Goal: Task Accomplishment & Management: Manage account settings

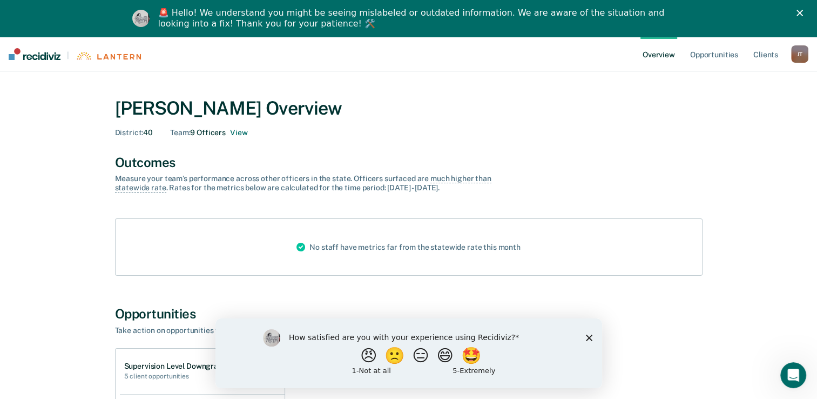
click at [589, 336] on icon "Close survey" at bounding box center [588, 337] width 6 height 6
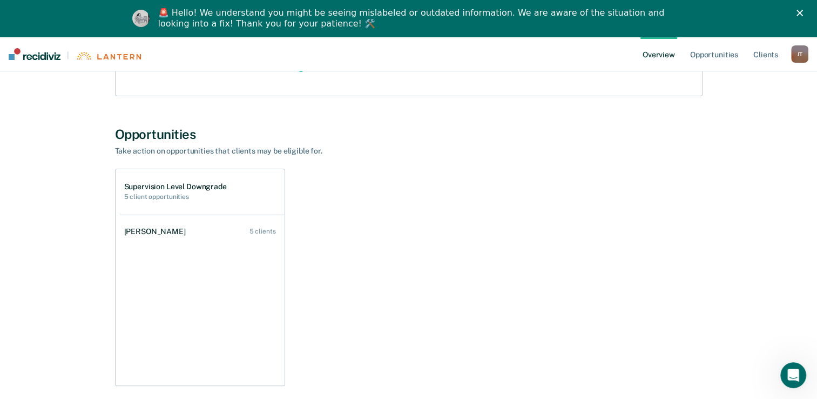
scroll to position [180, 0]
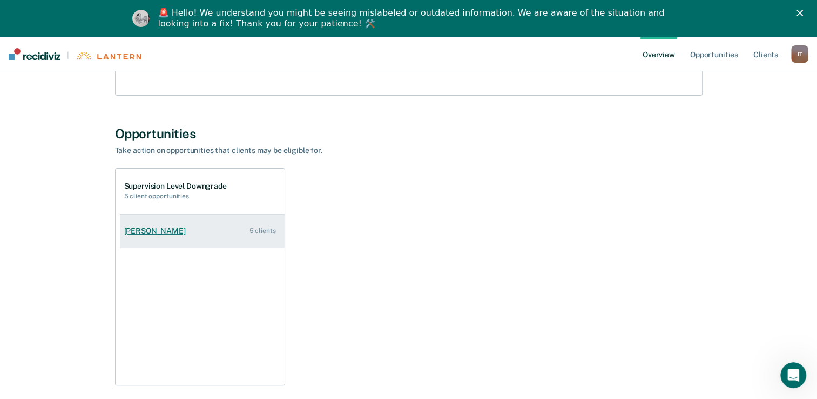
click at [163, 228] on div "[PERSON_NAME]" at bounding box center [157, 230] width 66 height 9
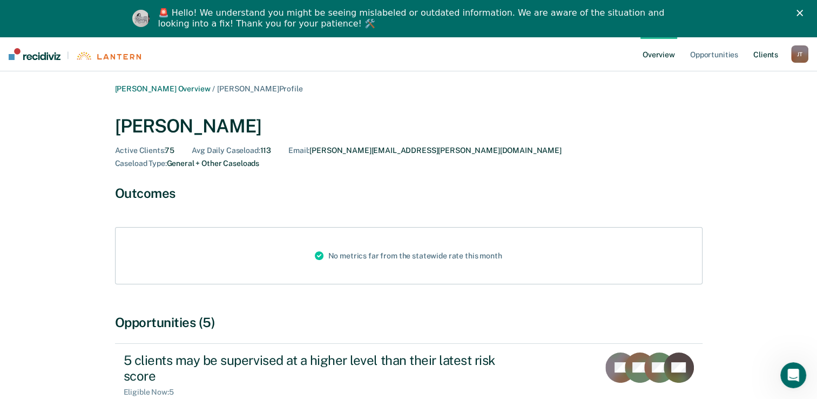
click at [759, 56] on link "Client s" at bounding box center [765, 54] width 29 height 35
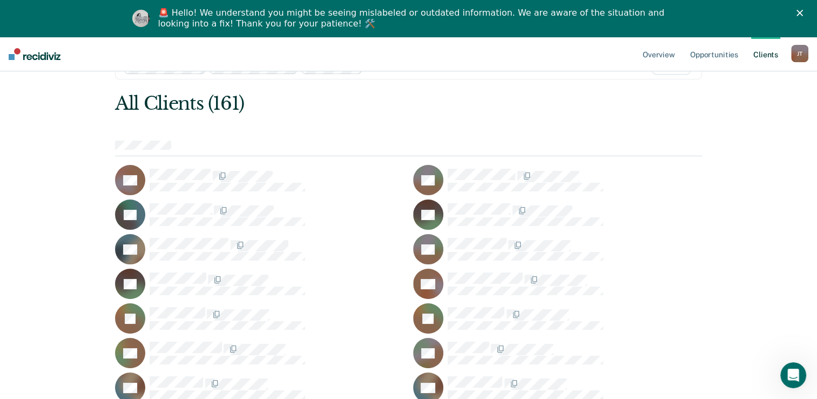
scroll to position [72, 0]
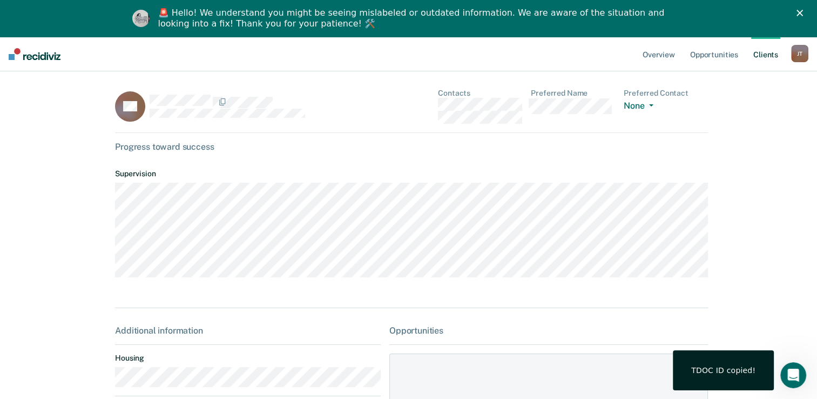
click at [95, 170] on div "Overview Opportunities Client s [PERSON_NAME] [PERSON_NAME] Profile How it work…" at bounding box center [408, 335] width 817 height 596
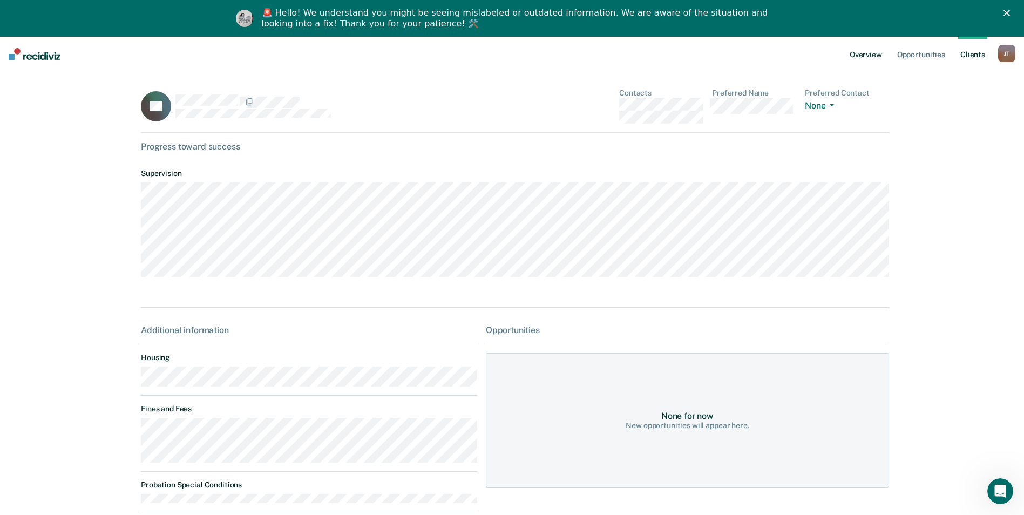
click at [825, 54] on link "Overview" at bounding box center [866, 54] width 37 height 35
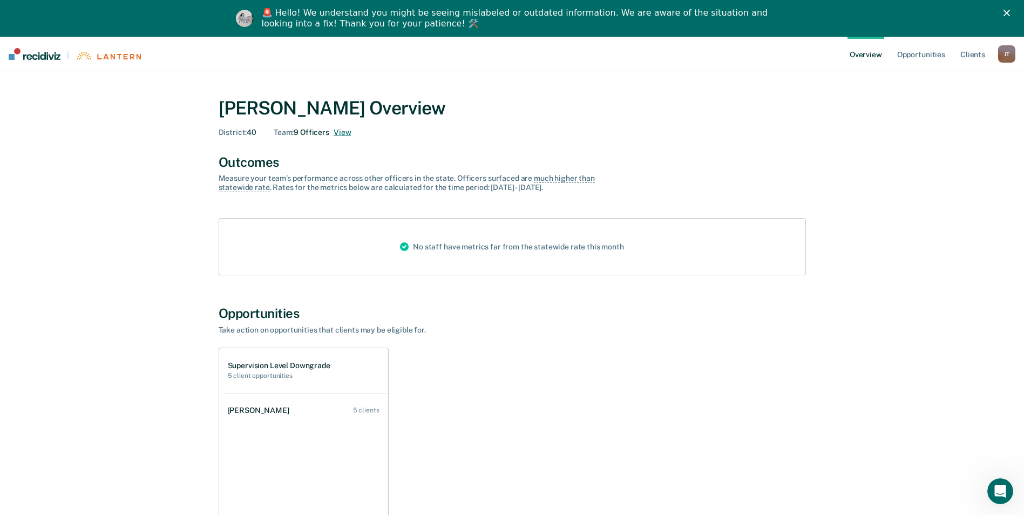
click at [345, 132] on button "View" at bounding box center [342, 132] width 17 height 9
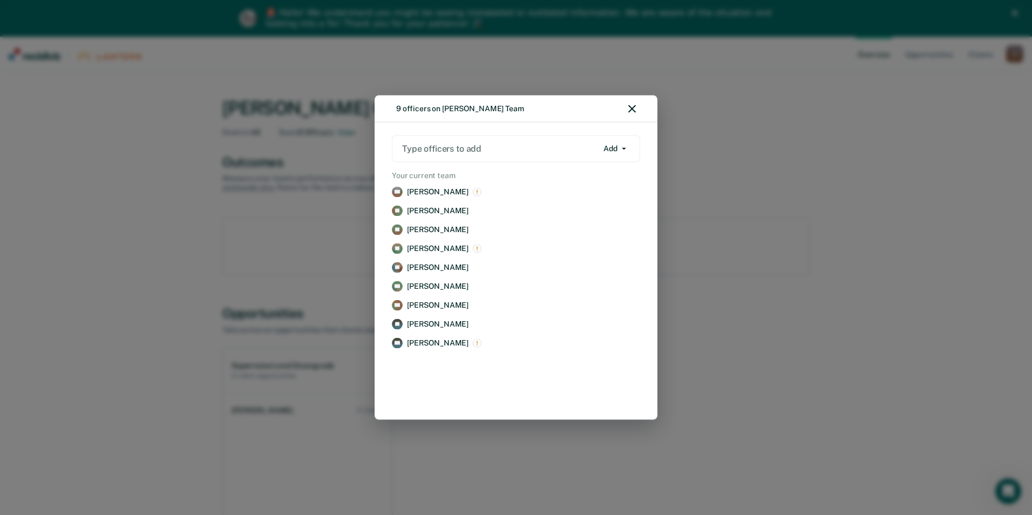
click at [624, 151] on button "Add" at bounding box center [615, 148] width 32 height 17
click at [403, 212] on link "LB [PERSON_NAME] Remove" at bounding box center [516, 211] width 253 height 15
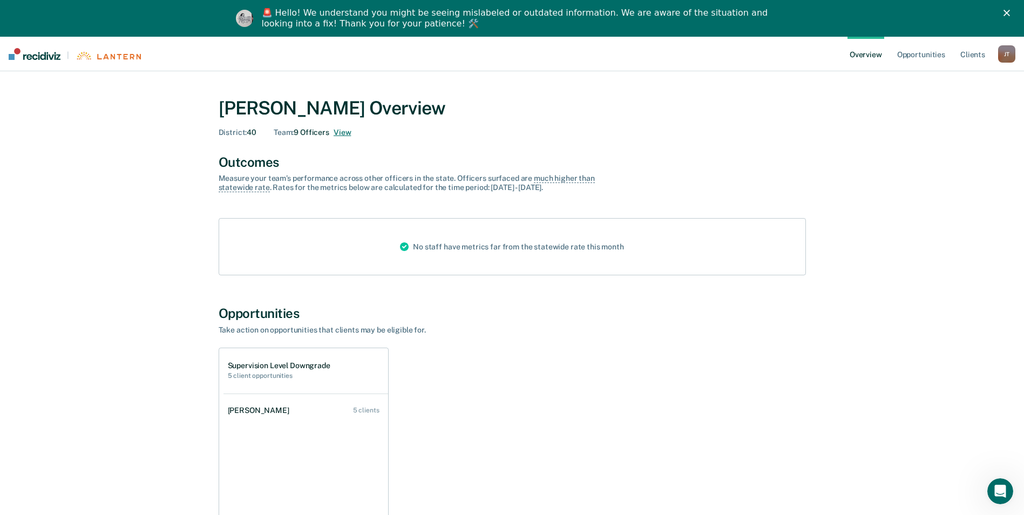
click at [339, 133] on button "View" at bounding box center [342, 132] width 17 height 9
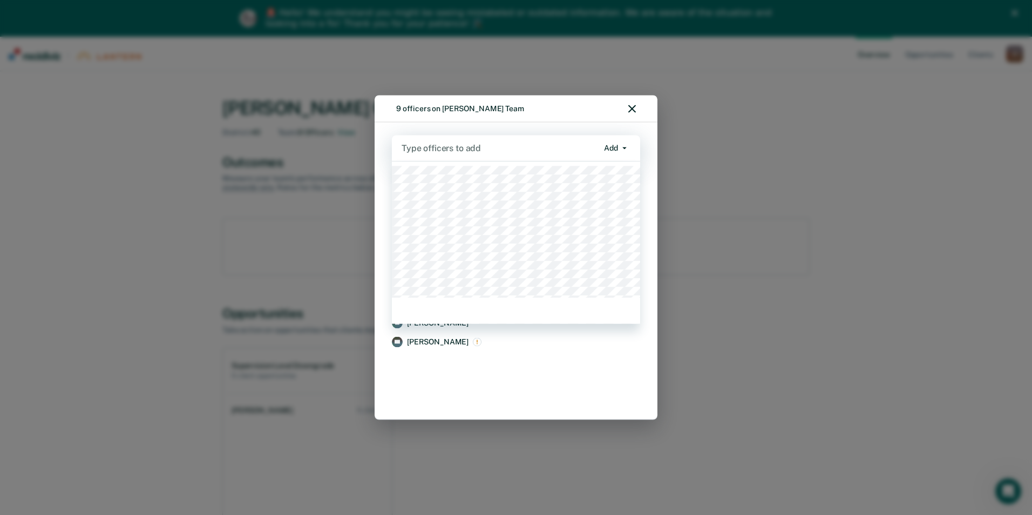
click at [468, 146] on div at bounding box center [500, 148] width 197 height 12
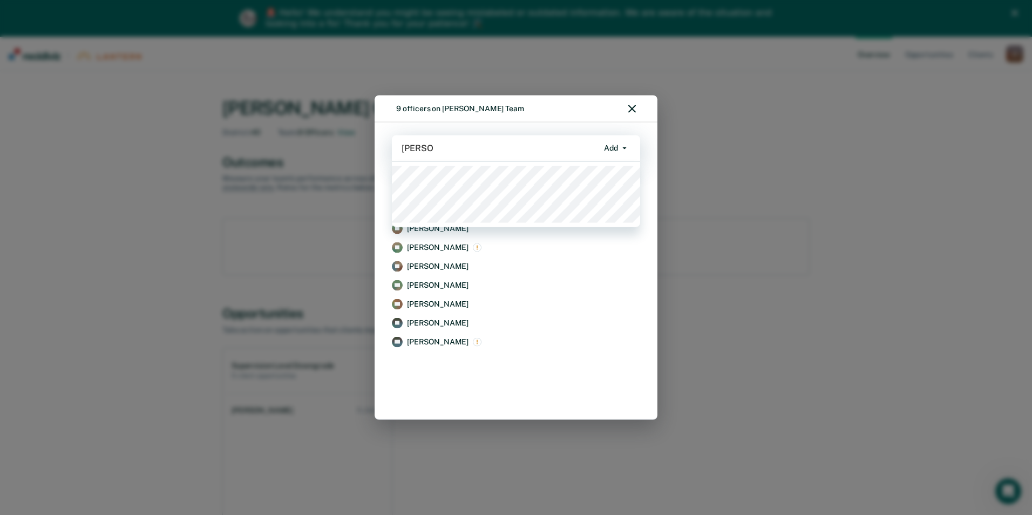
type input "[PERSON_NAME]"
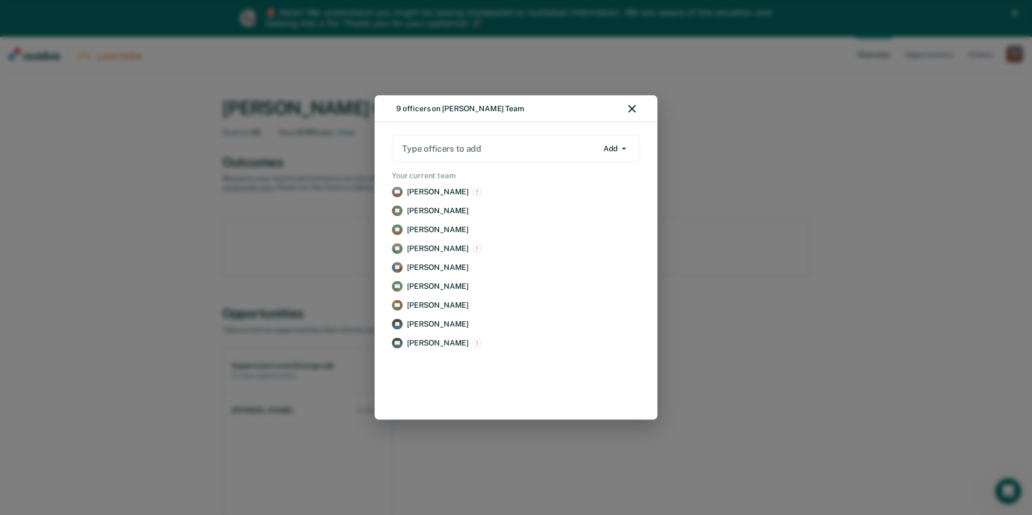
click at [607, 151] on button "Add" at bounding box center [615, 148] width 32 height 17
click at [605, 187] on div "Remove" at bounding box center [596, 185] width 28 height 9
click at [600, 187] on div "Remove" at bounding box center [596, 185] width 28 height 9
click at [592, 193] on link "Remove" at bounding box center [600, 186] width 63 height 15
click at [624, 185] on link "Remove" at bounding box center [600, 186] width 63 height 15
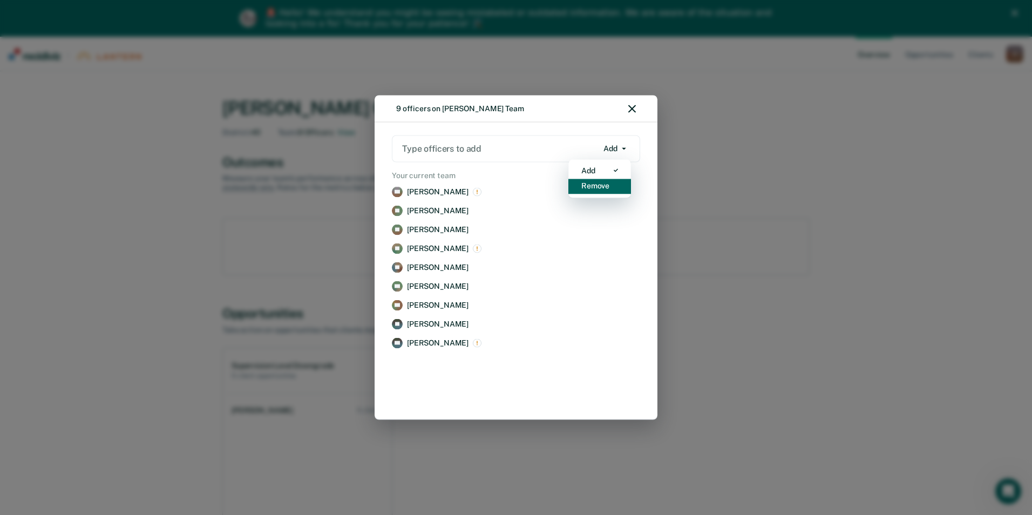
click at [617, 185] on div "Remove" at bounding box center [600, 185] width 37 height 9
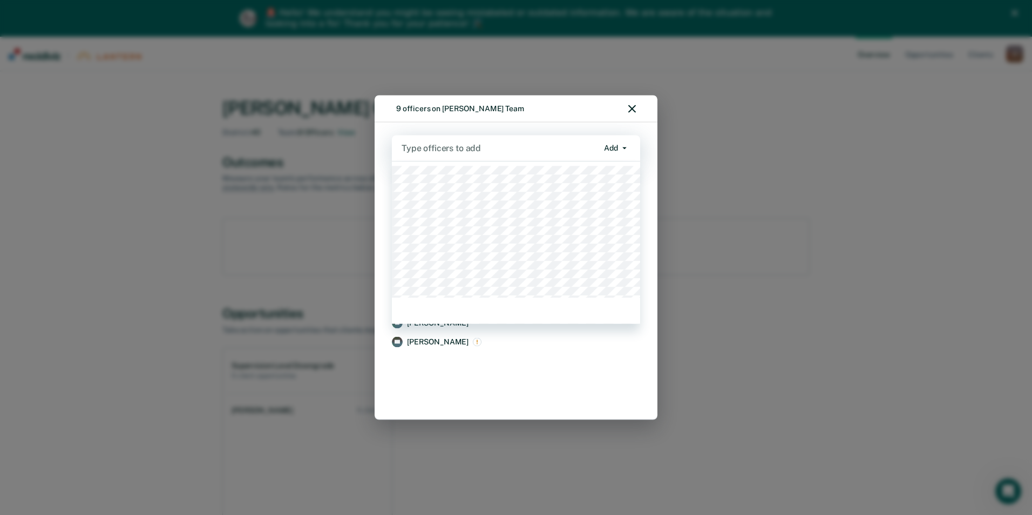
click at [512, 145] on div at bounding box center [500, 148] width 197 height 12
click at [535, 333] on div "BB [PERSON_NAME] Remove LB [PERSON_NAME] Remove EC [PERSON_NAME] Remove KE [PER…" at bounding box center [516, 268] width 253 height 171
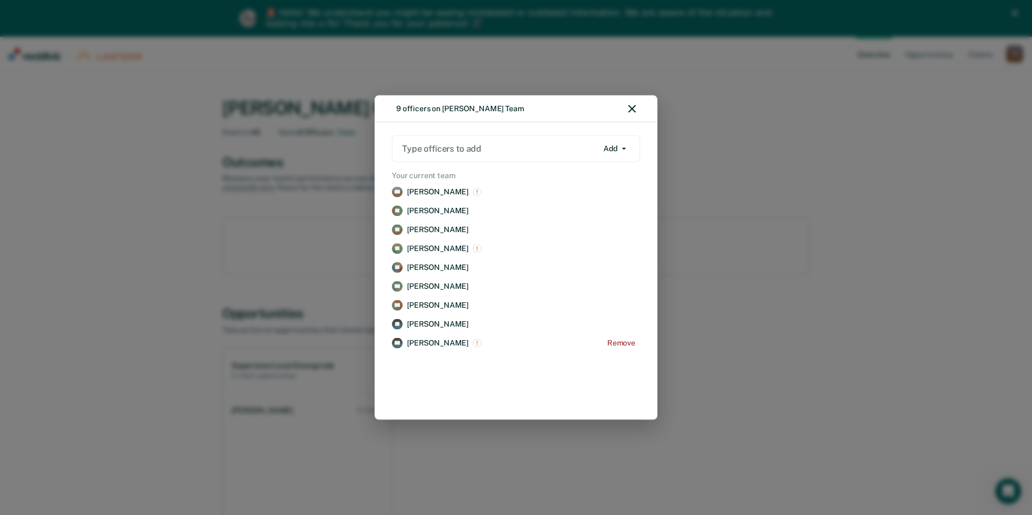
click at [420, 342] on p "[PERSON_NAME]" at bounding box center [438, 343] width 62 height 9
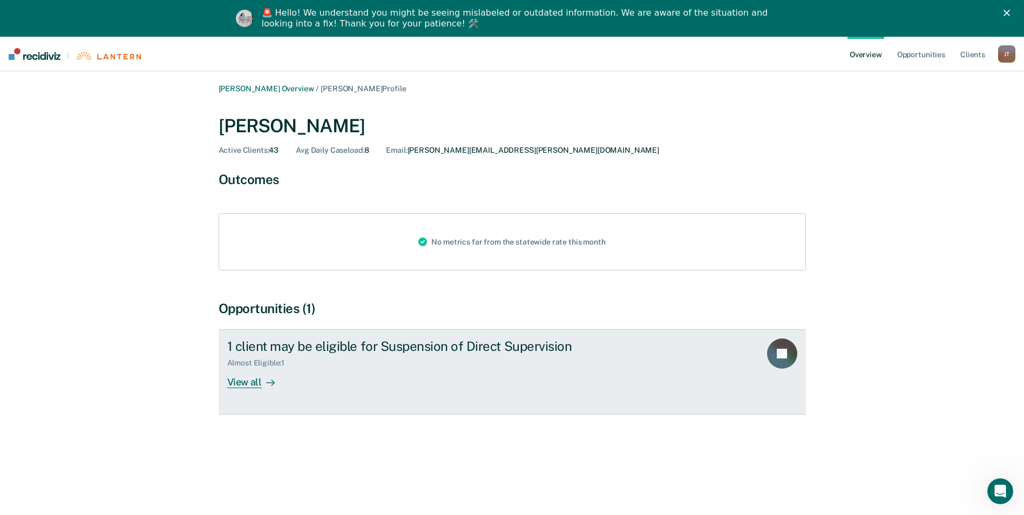
click at [256, 386] on div "View all" at bounding box center [257, 378] width 60 height 21
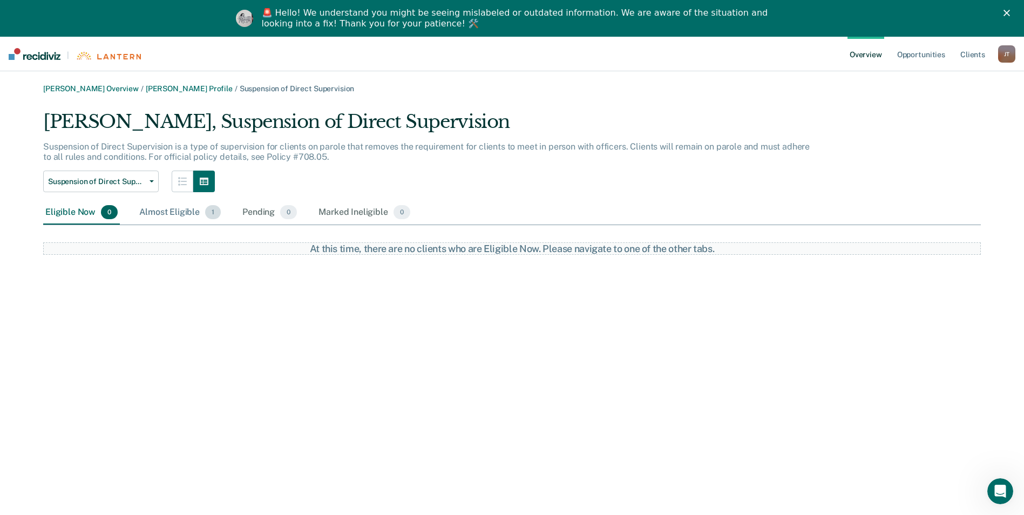
click at [173, 211] on div "Almost Eligible 1" at bounding box center [180, 213] width 86 height 24
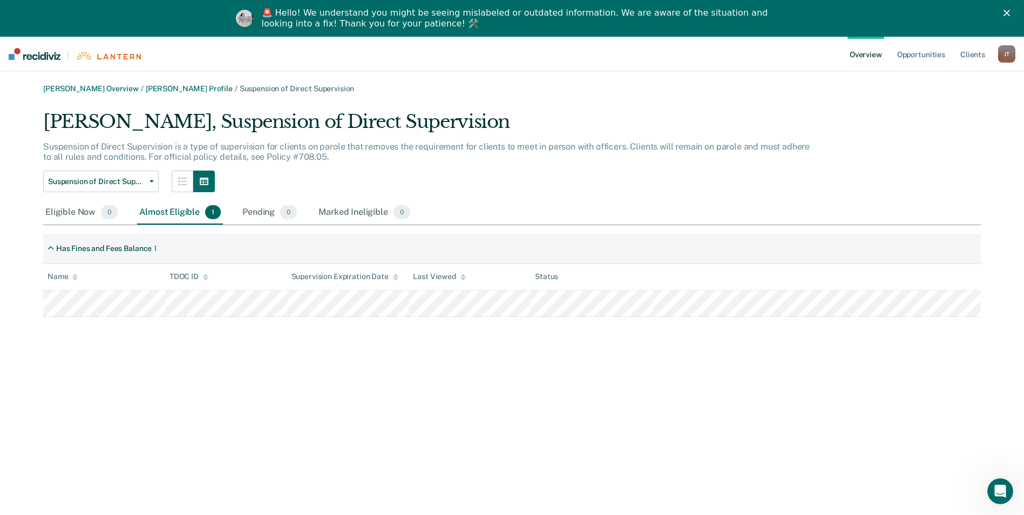
click at [825, 54] on link "Overview" at bounding box center [866, 54] width 37 height 35
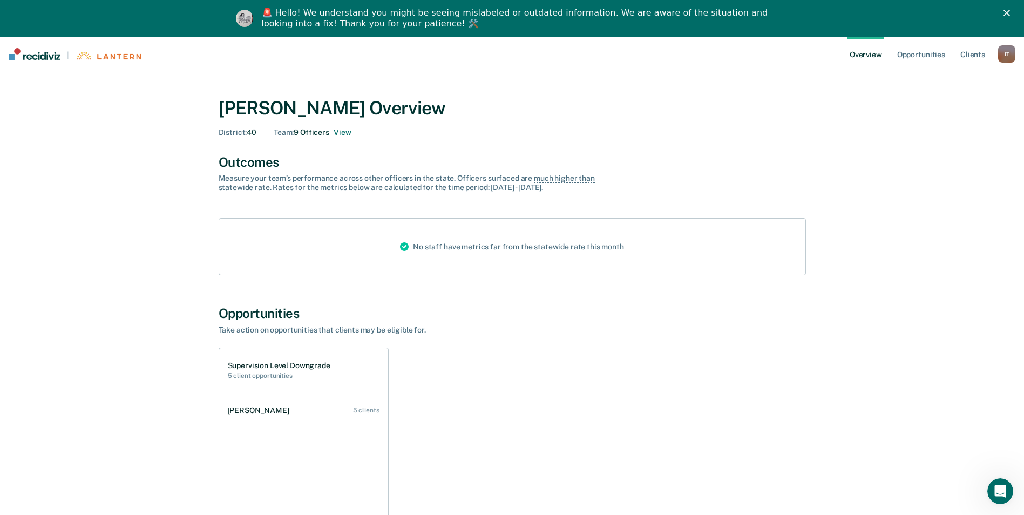
click at [479, 343] on div "Opportunities Take action on opportunities that clients may be eligible for. Su…" at bounding box center [512, 435] width 587 height 259
click at [406, 246] on icon at bounding box center [404, 246] width 9 height 9
click at [343, 134] on button "View" at bounding box center [342, 132] width 17 height 9
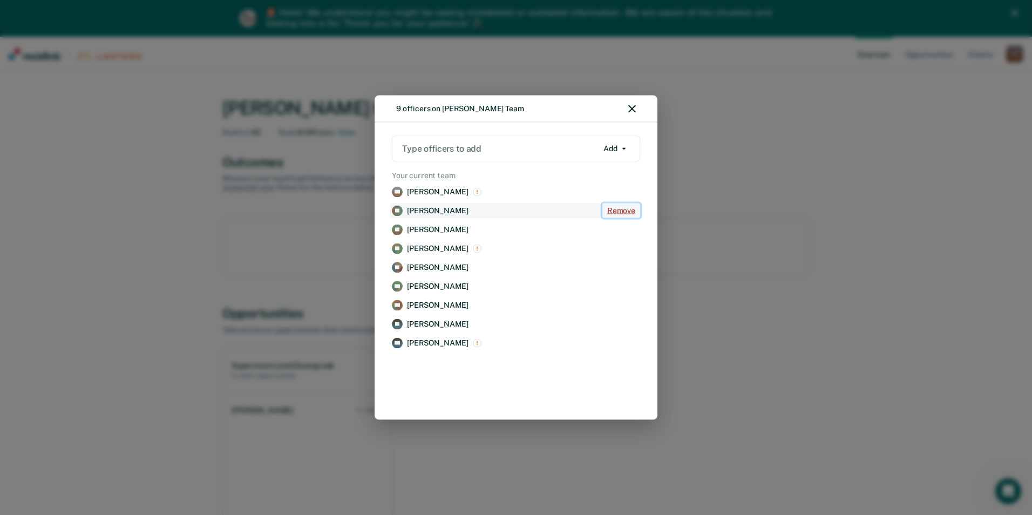
click at [620, 213] on button "Remove" at bounding box center [622, 211] width 38 height 15
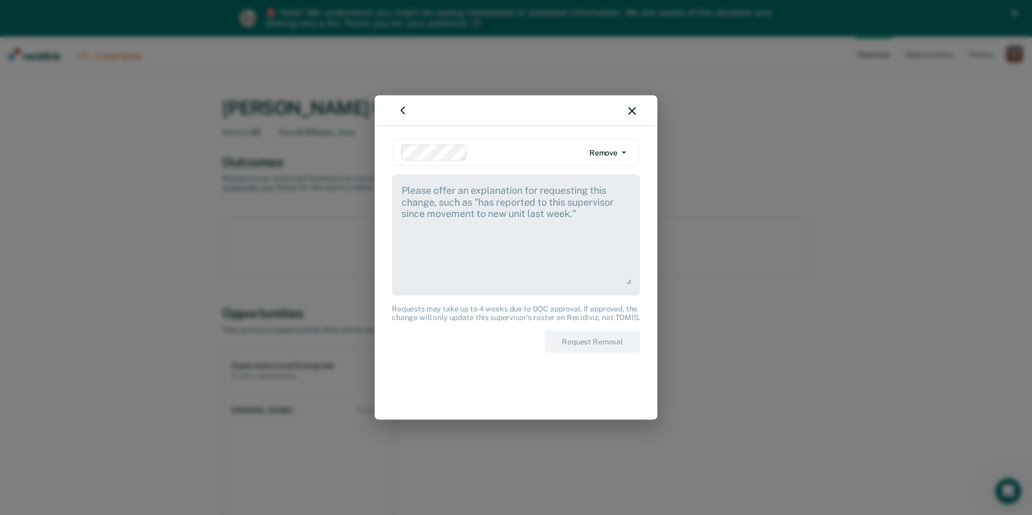
click at [474, 217] on textarea at bounding box center [516, 234] width 231 height 101
type textarea "I do not supervise this officer. He is also no longer an officer at D40. He is …"
click at [617, 345] on button "Request Removal" at bounding box center [593, 342] width 96 height 22
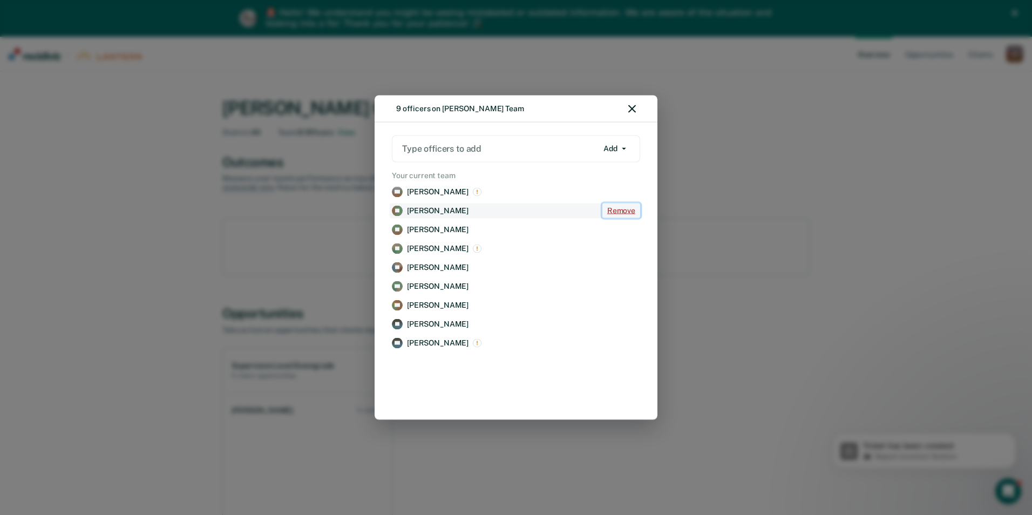
click at [611, 210] on button "Remove" at bounding box center [622, 211] width 38 height 15
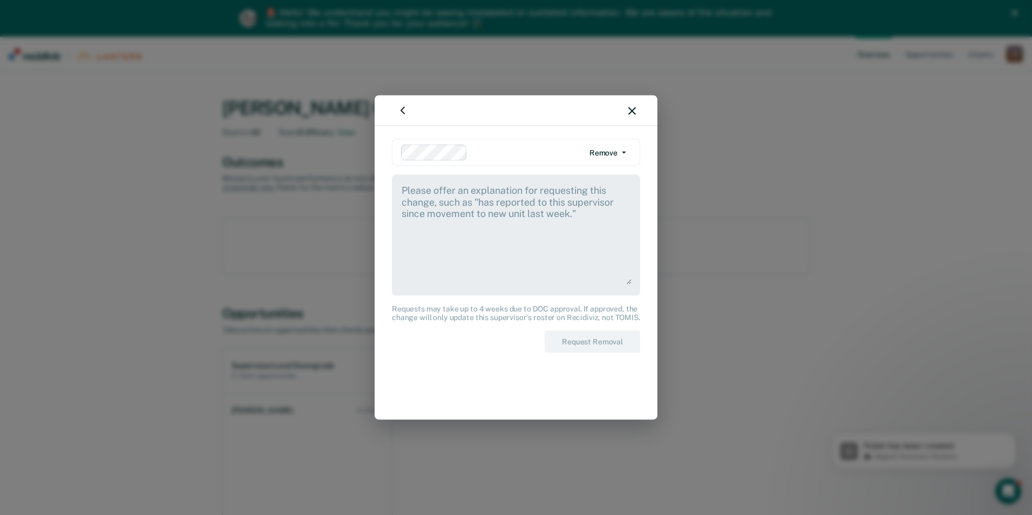
click at [611, 210] on textarea at bounding box center [516, 234] width 231 height 101
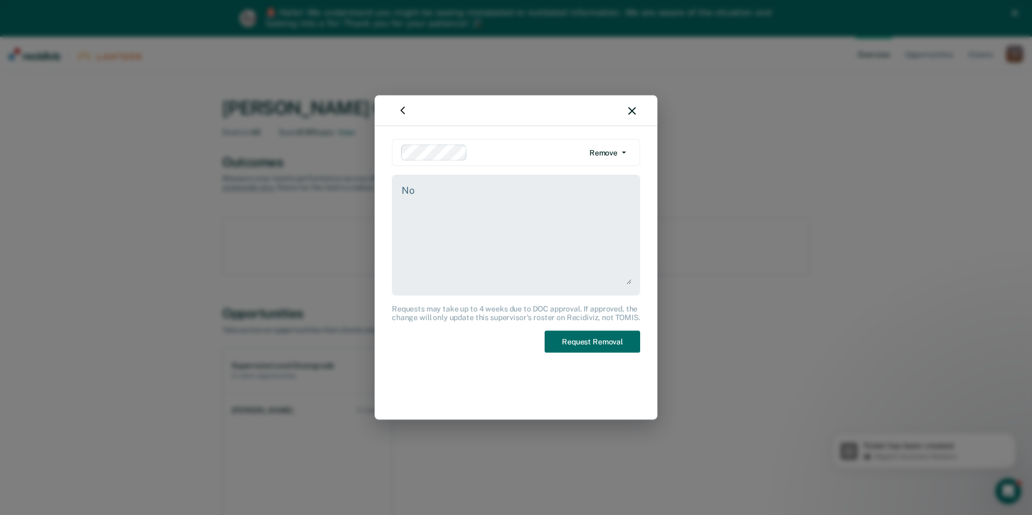
type textarea "No"
type textarea "Not assigned to me."
click at [610, 336] on button "Request Removal" at bounding box center [593, 342] width 96 height 22
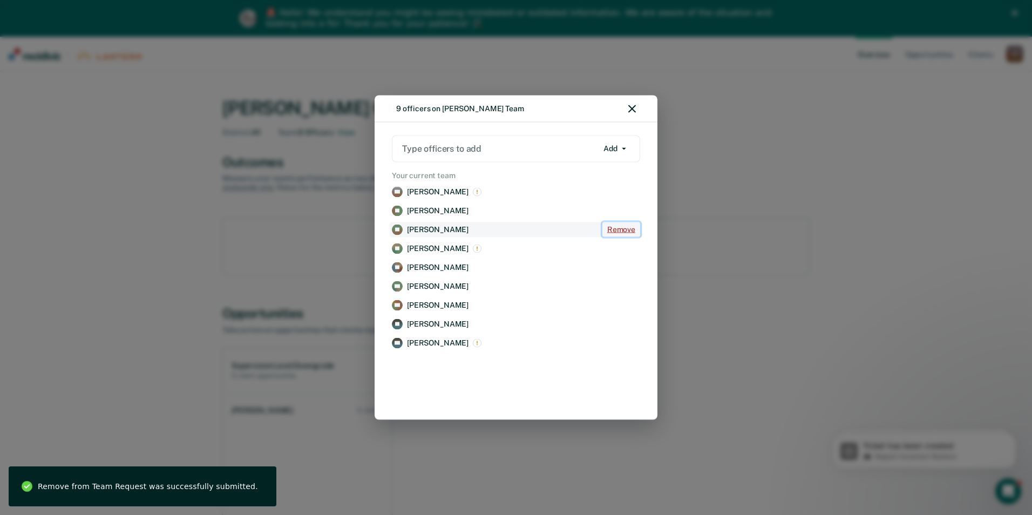
click at [625, 227] on button "Remove" at bounding box center [622, 229] width 38 height 15
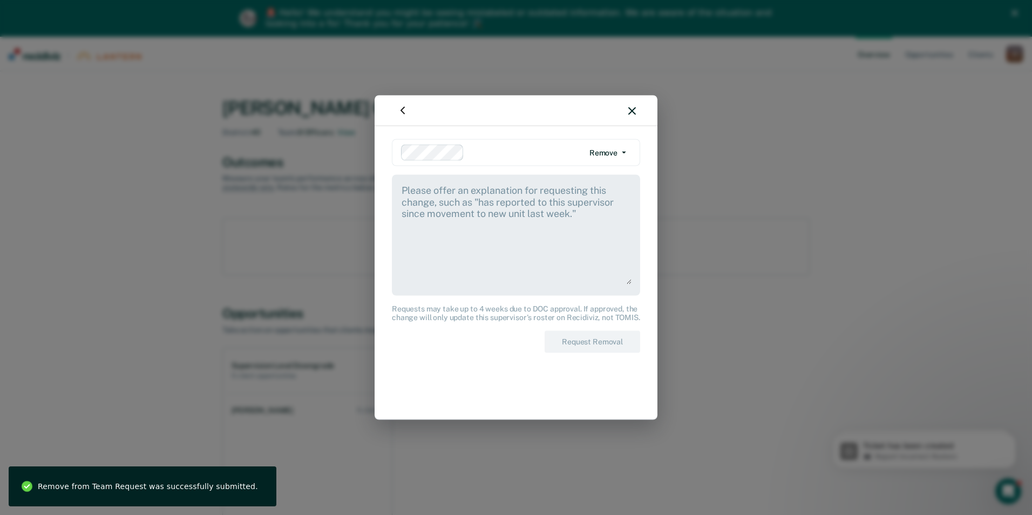
click at [526, 234] on textarea at bounding box center [516, 234] width 231 height 101
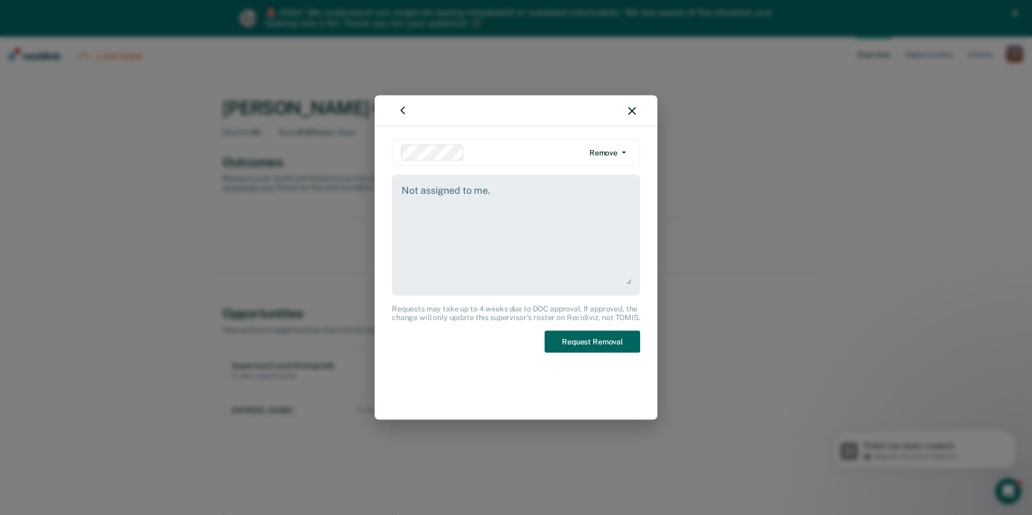
type textarea "Not assigned to me."
click at [593, 338] on button "Request Removal" at bounding box center [593, 342] width 96 height 22
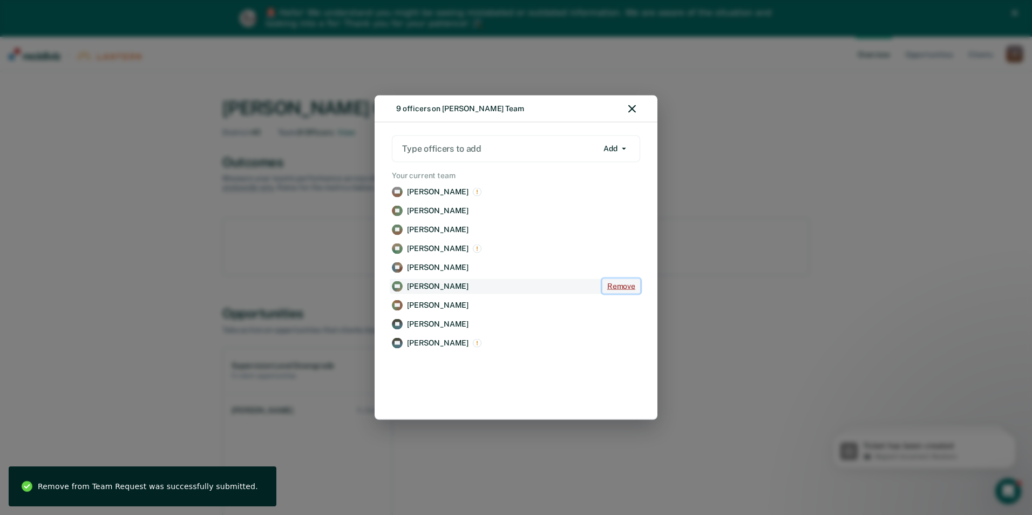
click at [630, 286] on button "Remove" at bounding box center [622, 286] width 38 height 15
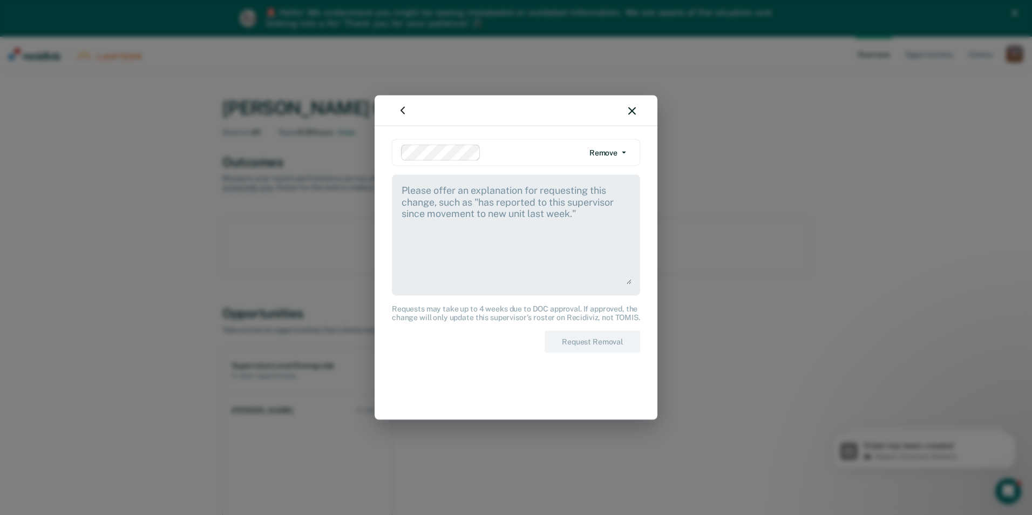
click at [523, 242] on textarea at bounding box center [516, 234] width 231 height 101
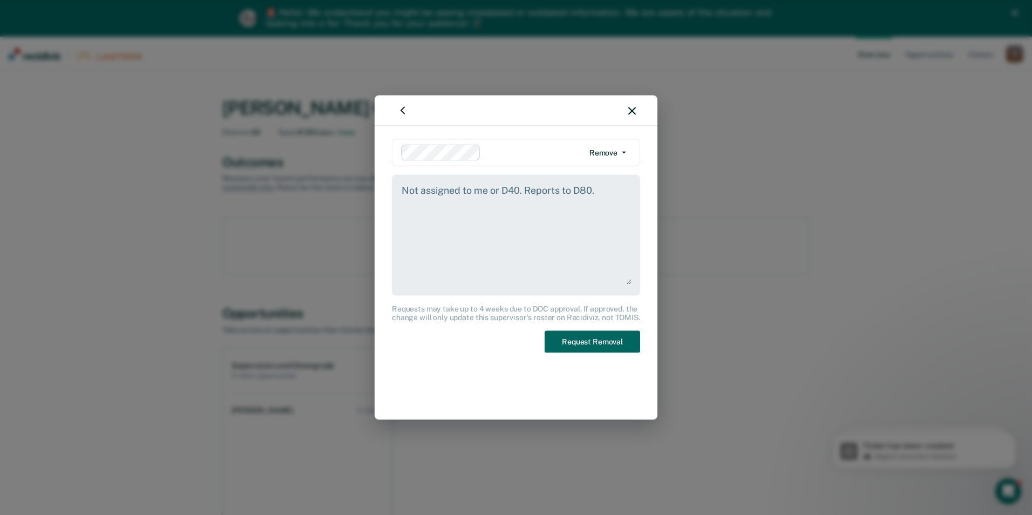
type textarea "Not assigned to me or D40. Reports to D80."
click at [615, 347] on button "Request Removal" at bounding box center [593, 342] width 96 height 22
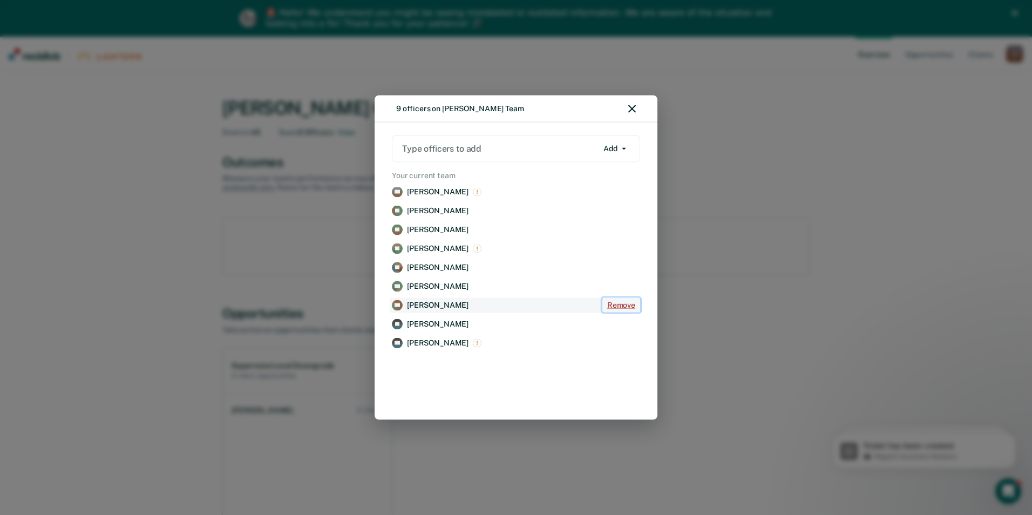
click at [619, 307] on button "Remove" at bounding box center [622, 305] width 38 height 15
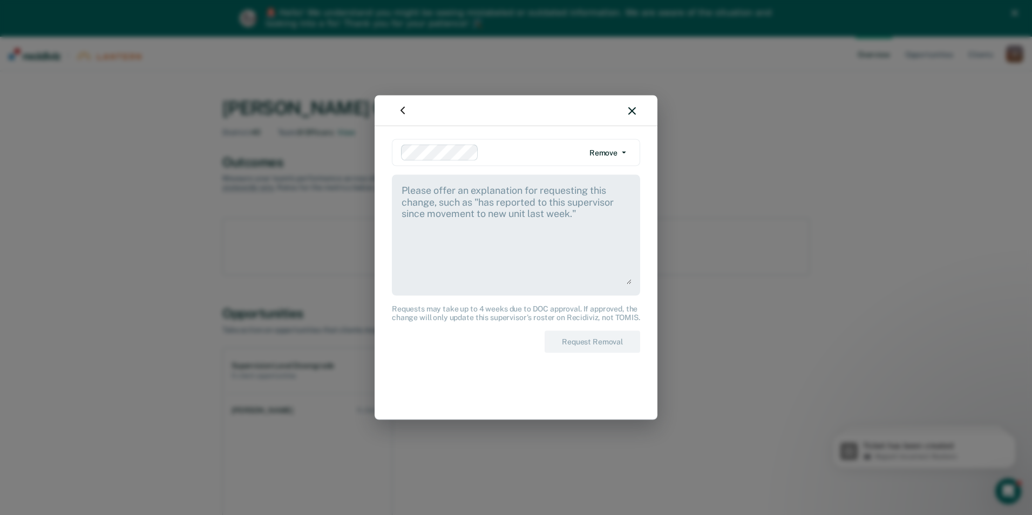
click at [468, 239] on textarea at bounding box center [516, 234] width 231 height 101
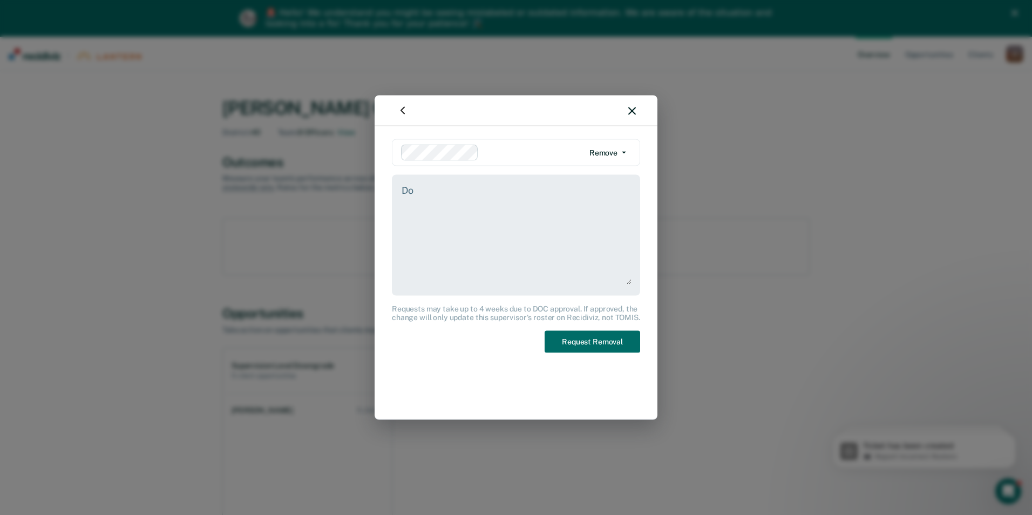
type textarea "D"
type textarea "Is not assigned to me or D40."
click at [608, 345] on button "Request Removal" at bounding box center [593, 342] width 96 height 22
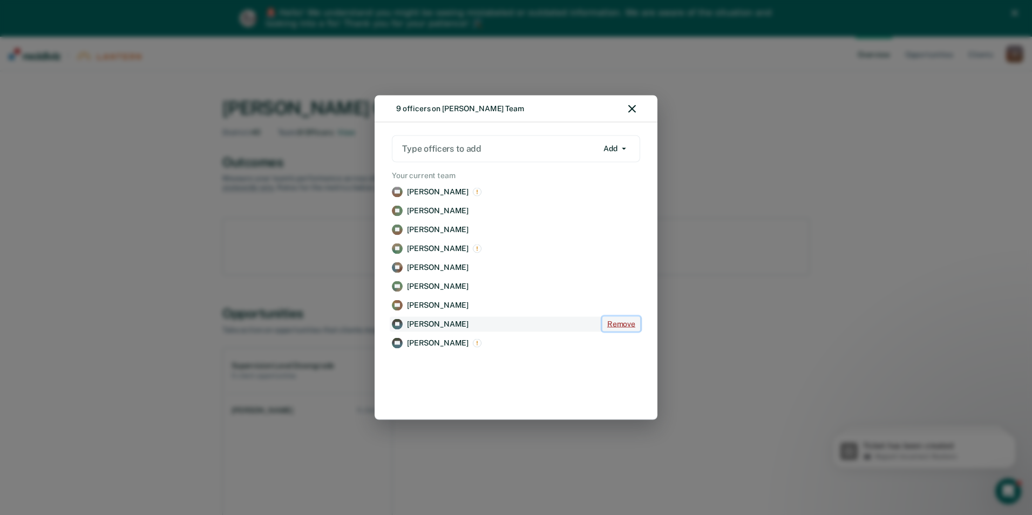
click at [613, 327] on button "Remove" at bounding box center [622, 324] width 38 height 15
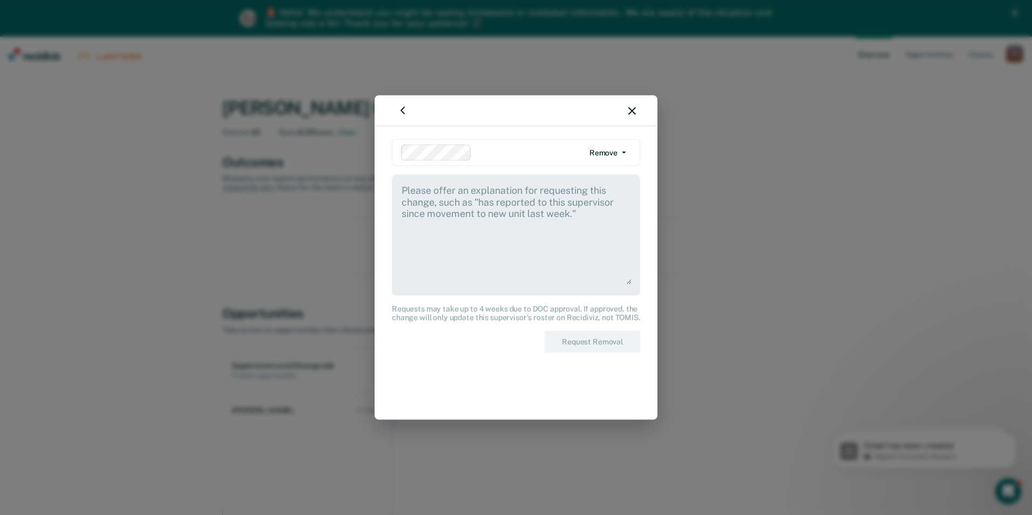
click at [451, 205] on textarea at bounding box center [516, 234] width 231 height 101
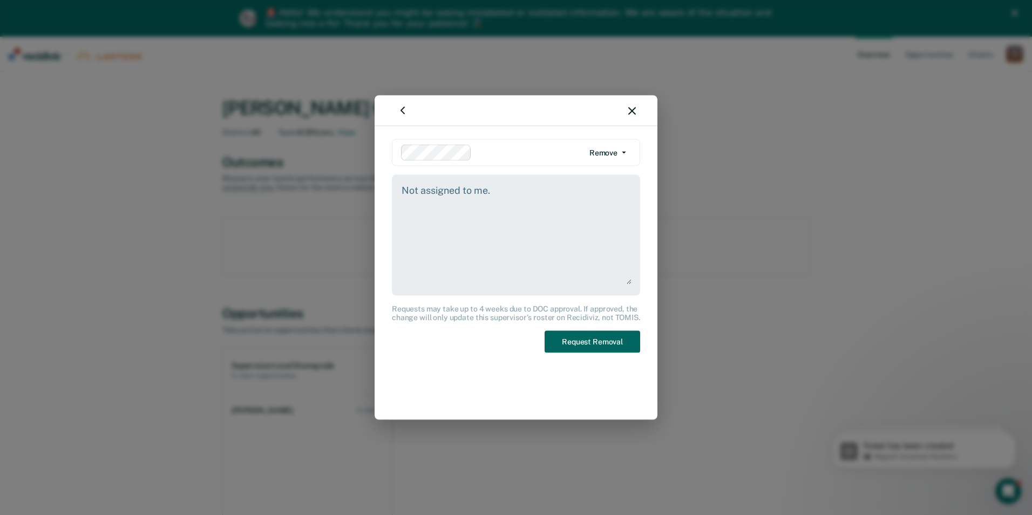
type textarea "Not assigned to me."
click at [610, 333] on button "Request Removal" at bounding box center [593, 342] width 96 height 22
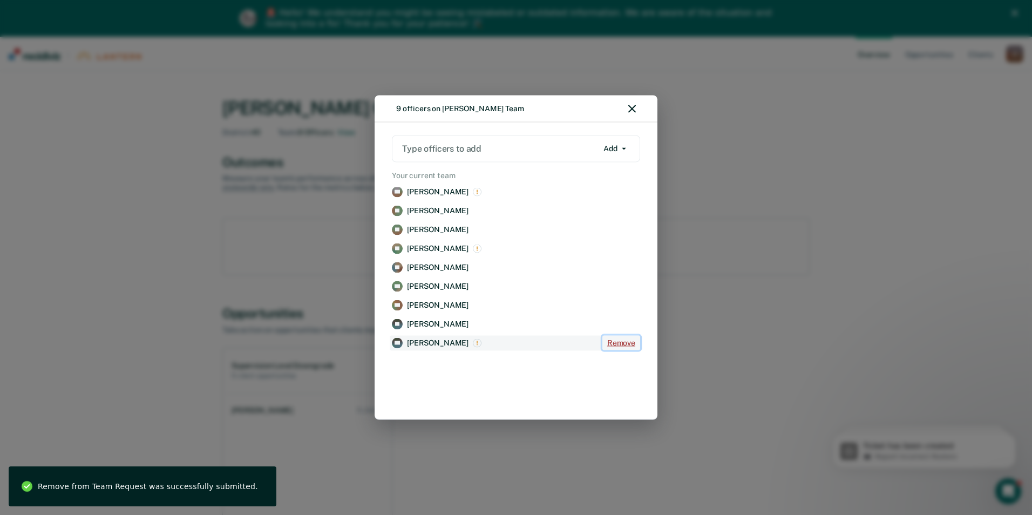
click at [605, 339] on button "Remove" at bounding box center [622, 343] width 38 height 15
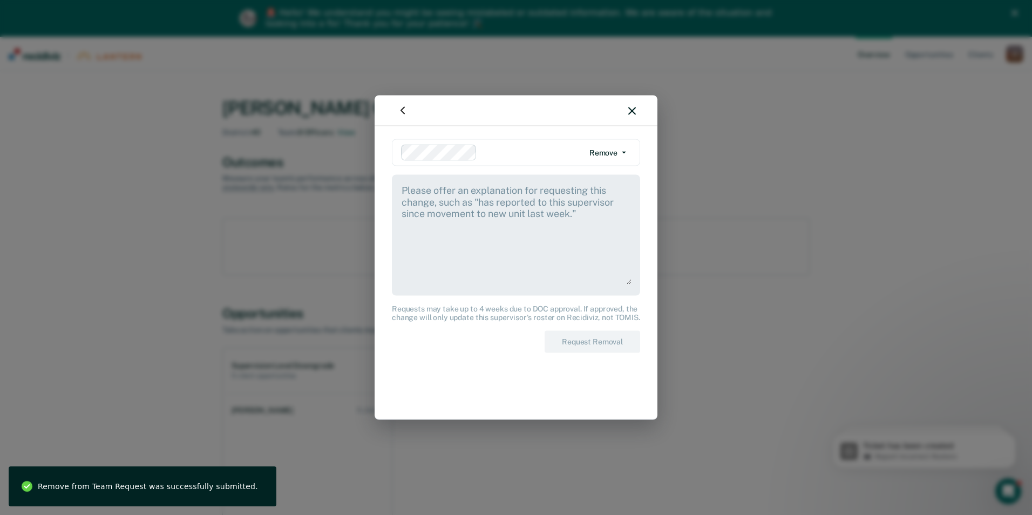
click at [523, 253] on textarea at bounding box center [516, 234] width 231 height 101
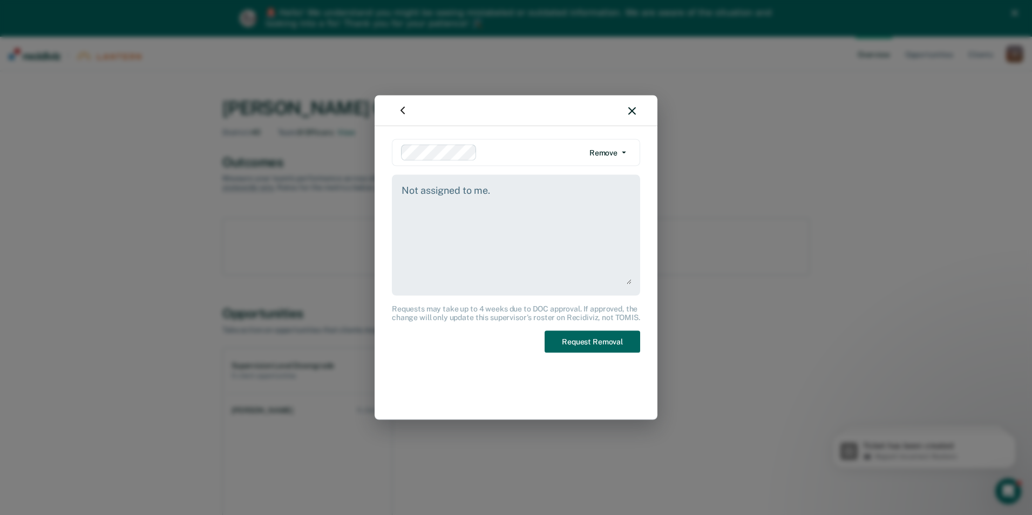
type textarea "Not assigned to me."
click at [597, 344] on button "Request Removal" at bounding box center [593, 342] width 96 height 22
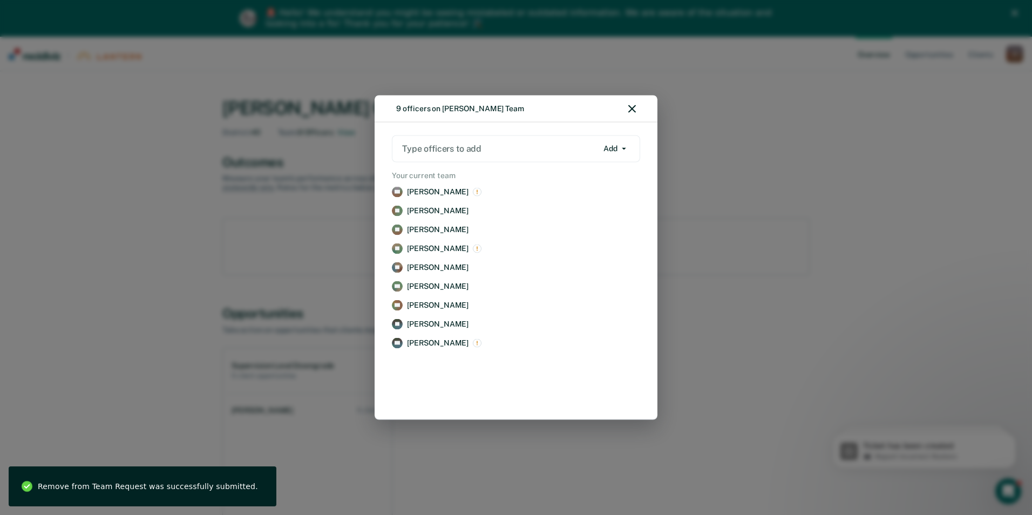
click at [631, 113] on button "button" at bounding box center [633, 108] width 8 height 9
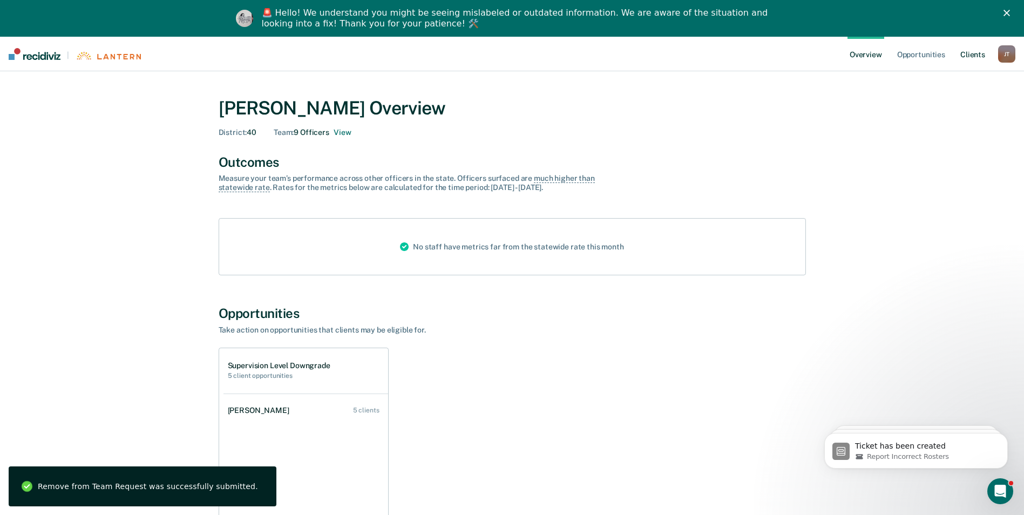
click at [825, 49] on link "Client s" at bounding box center [972, 54] width 29 height 35
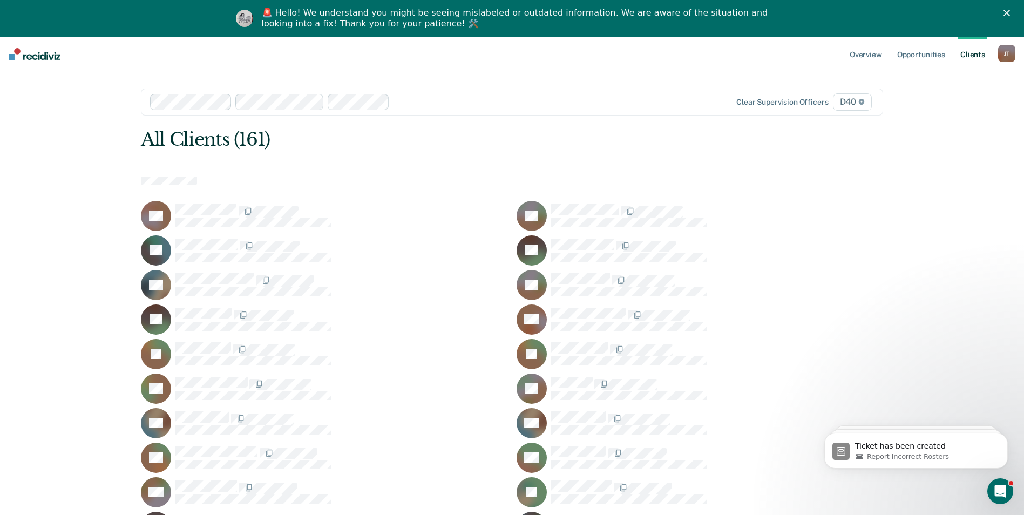
click at [825, 44] on link "Opportunities" at bounding box center [921, 54] width 52 height 35
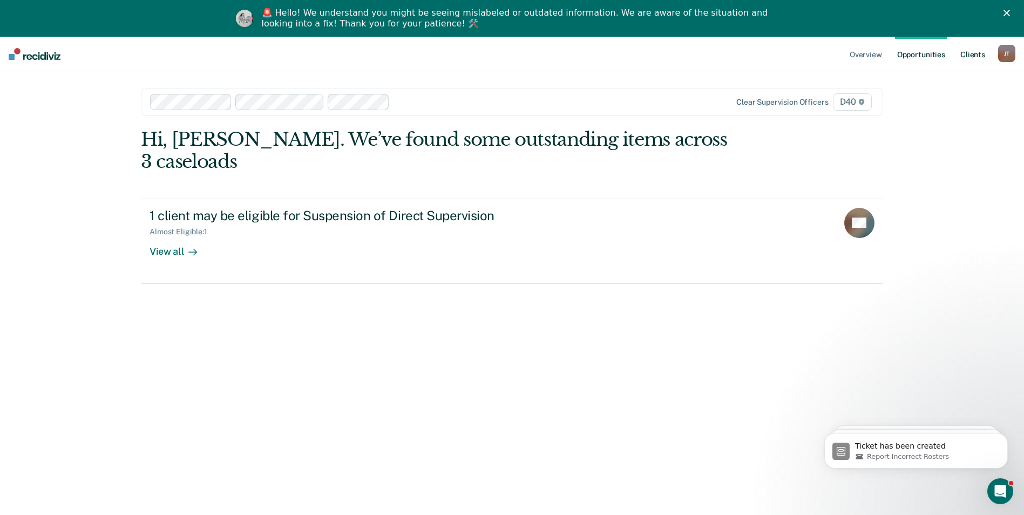
click at [825, 53] on link "Client s" at bounding box center [972, 54] width 29 height 35
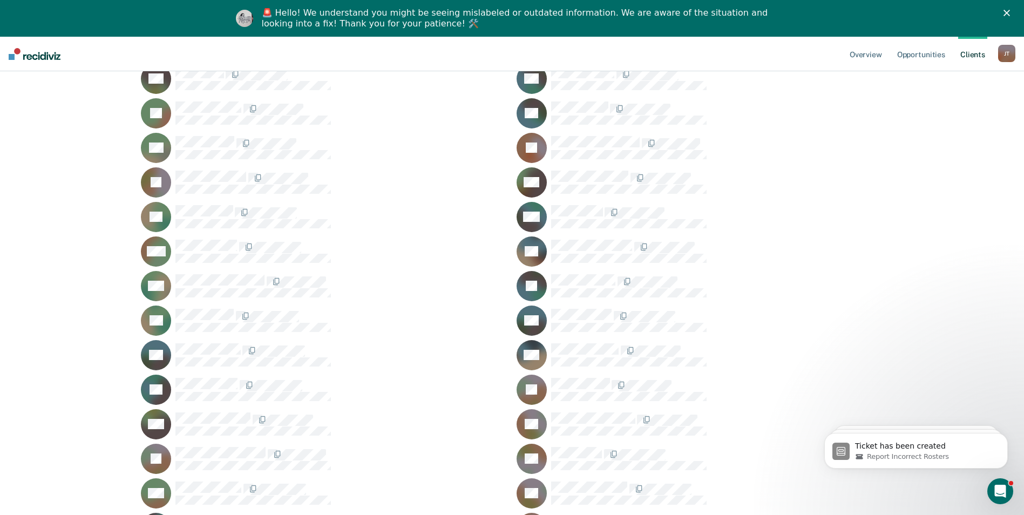
scroll to position [504, 0]
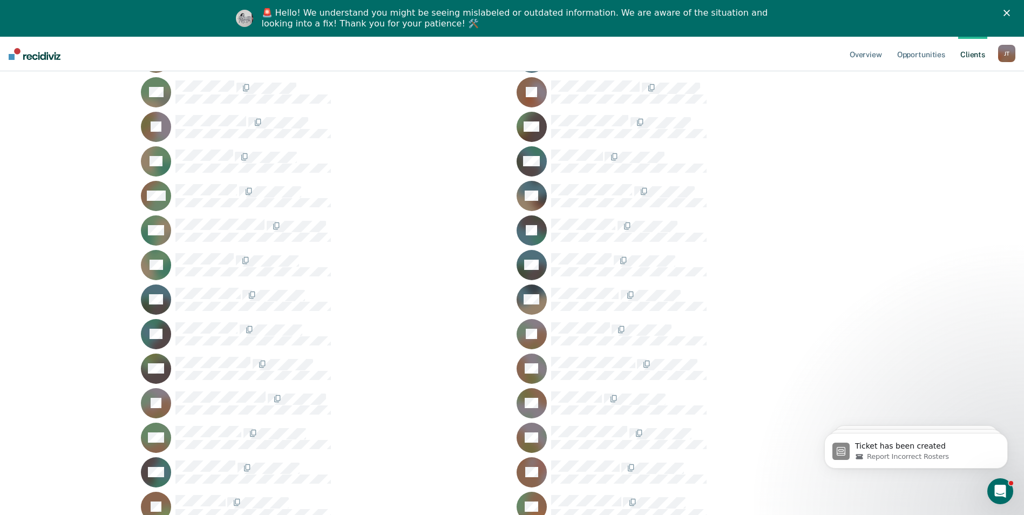
click at [825, 123] on div at bounding box center [717, 122] width 332 height 14
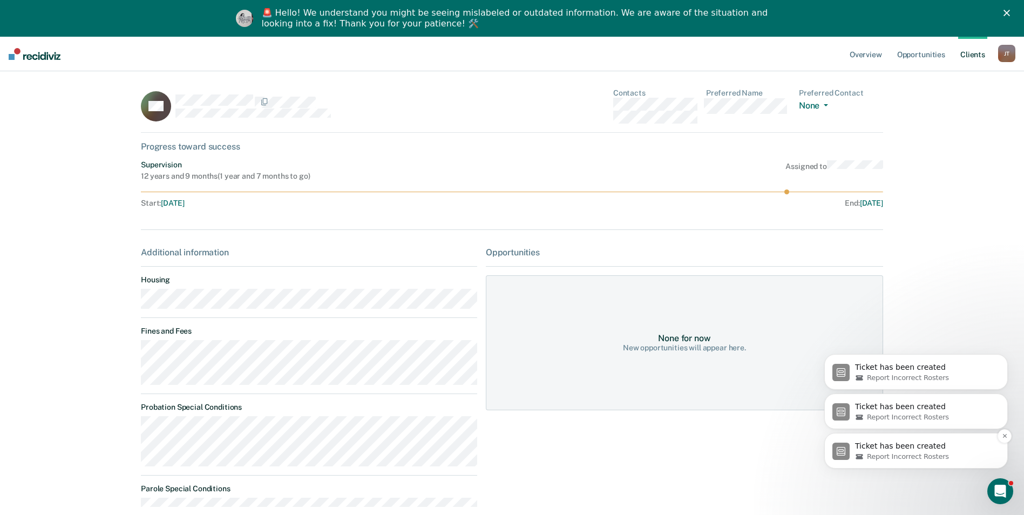
click at [825, 398] on div "Ticket has been created Report Incorrect Rosters" at bounding box center [917, 451] width 184 height 36
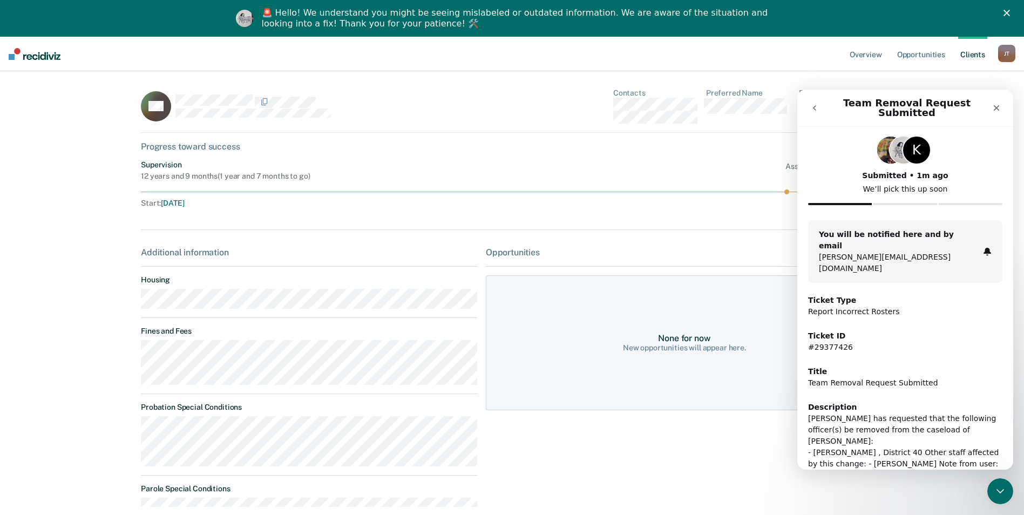
click at [825, 149] on div "K" at bounding box center [916, 150] width 29 height 29
click at [825, 99] on div "Close" at bounding box center [996, 107] width 19 height 19
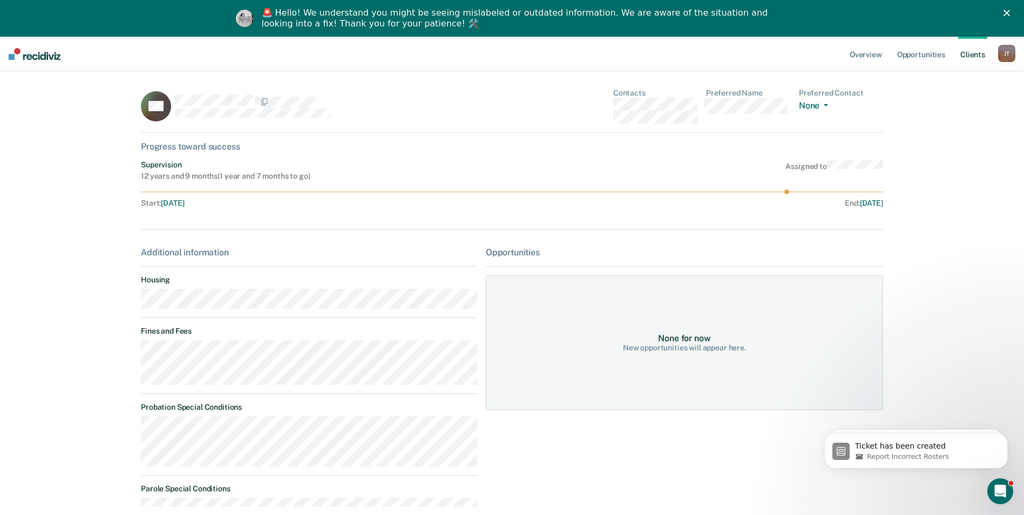
click at [89, 192] on div "Overview Opportunities Client s [PERSON_NAME] [PERSON_NAME] Profile How it work…" at bounding box center [512, 304] width 1024 height 535
click at [825, 52] on link "Client s" at bounding box center [972, 54] width 29 height 35
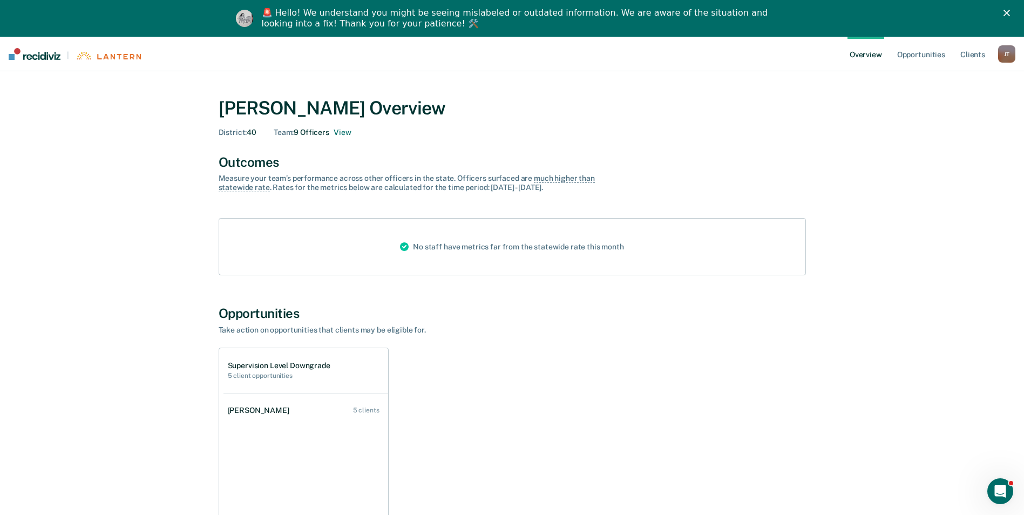
click at [353, 132] on div "District : 40 Team : 9 Officers View" at bounding box center [512, 132] width 587 height 9
click at [926, 117] on div "Jessica Trivette Overview District : 40 Team : 9 Officers View Outcomes Measure…" at bounding box center [512, 339] width 998 height 511
click at [964, 58] on link "Client s" at bounding box center [972, 54] width 29 height 35
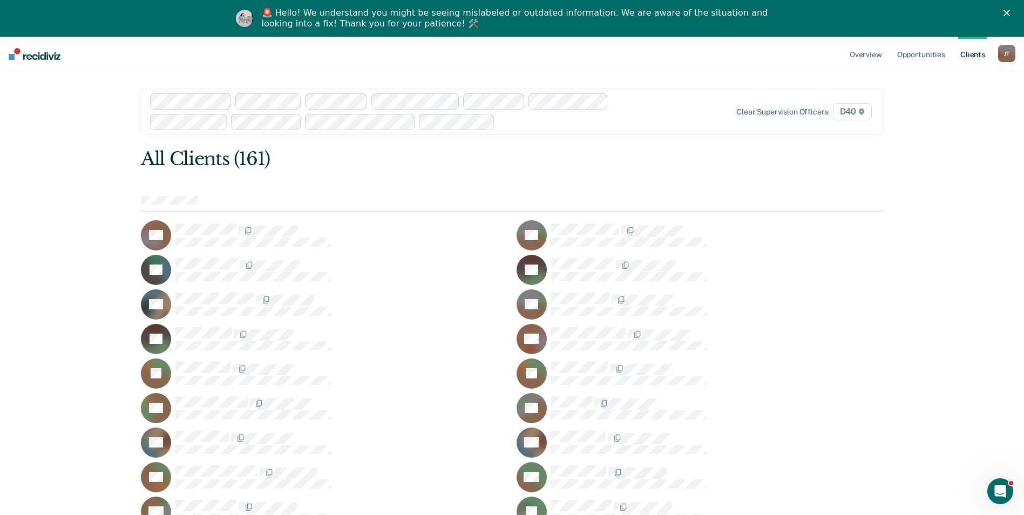
click at [935, 52] on link "Opportunities" at bounding box center [921, 54] width 52 height 35
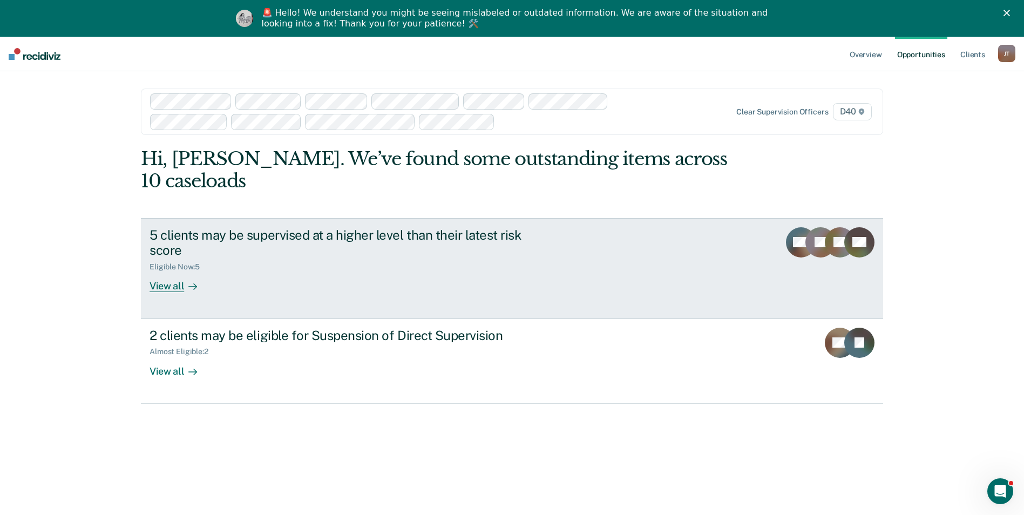
click at [165, 272] on div "View all" at bounding box center [180, 282] width 60 height 21
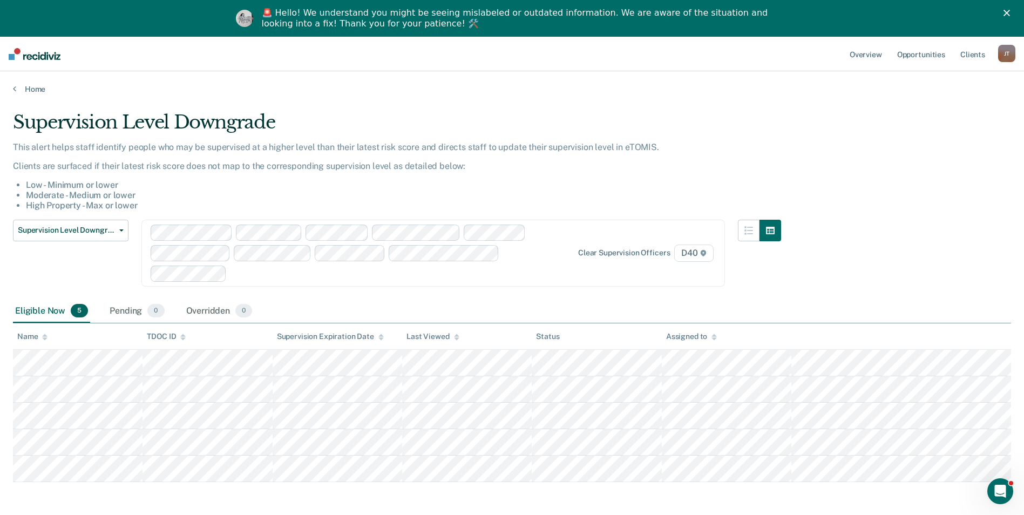
click at [900, 146] on div "Supervision Level Downgrade This alert helps staff identify people who may be s…" at bounding box center [512, 295] width 998 height 368
click at [967, 56] on link "Client s" at bounding box center [972, 54] width 29 height 35
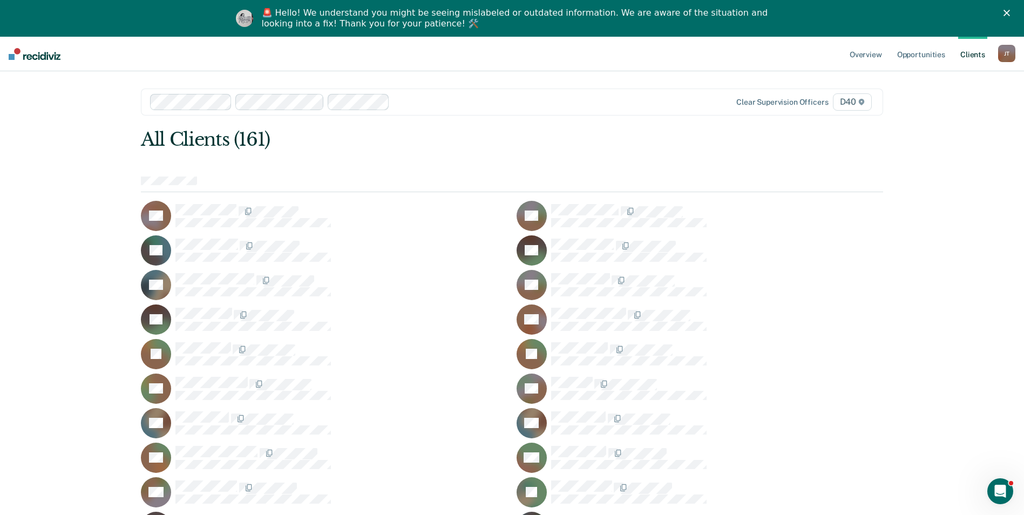
click at [0, 159] on html "Looks like you’re using Internet Explorer 11. For faster loading and a better e…" at bounding box center [512, 257] width 1024 height 515
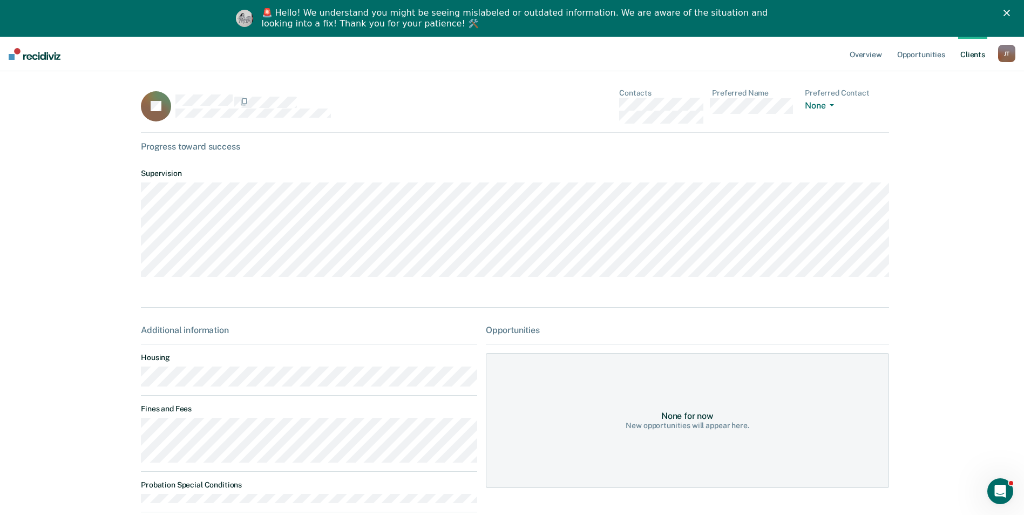
click at [49, 260] on div "Overview Opportunities Client s Jessica Trivette J T Profile How it works Log O…" at bounding box center [512, 322] width 1024 height 571
click at [64, 279] on div "Overview Opportunities Client s Jessica Trivette J T Profile How it works Log O…" at bounding box center [512, 322] width 1024 height 571
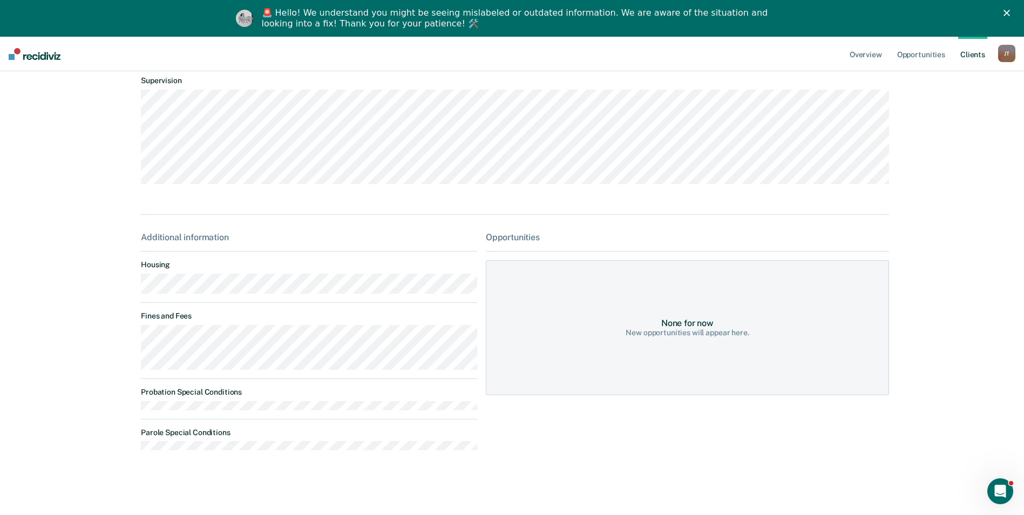
scroll to position [97, 0]
drag, startPoint x: 176, startPoint y: 322, endPoint x: 106, endPoint y: 347, distance: 74.1
click at [106, 347] on div "Overview Opportunities Client s Jessica Trivette J T Profile How it works Log O…" at bounding box center [512, 229] width 1024 height 571
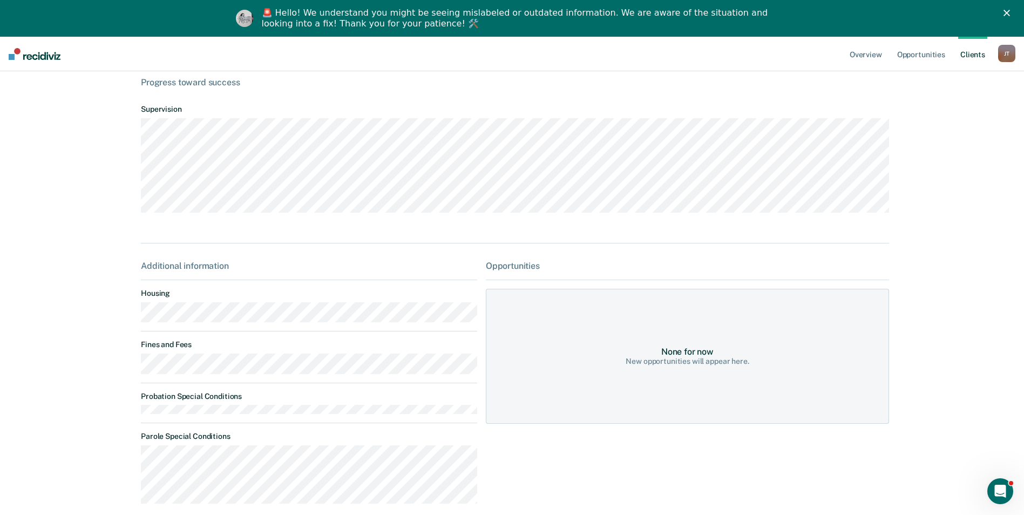
scroll to position [122, 0]
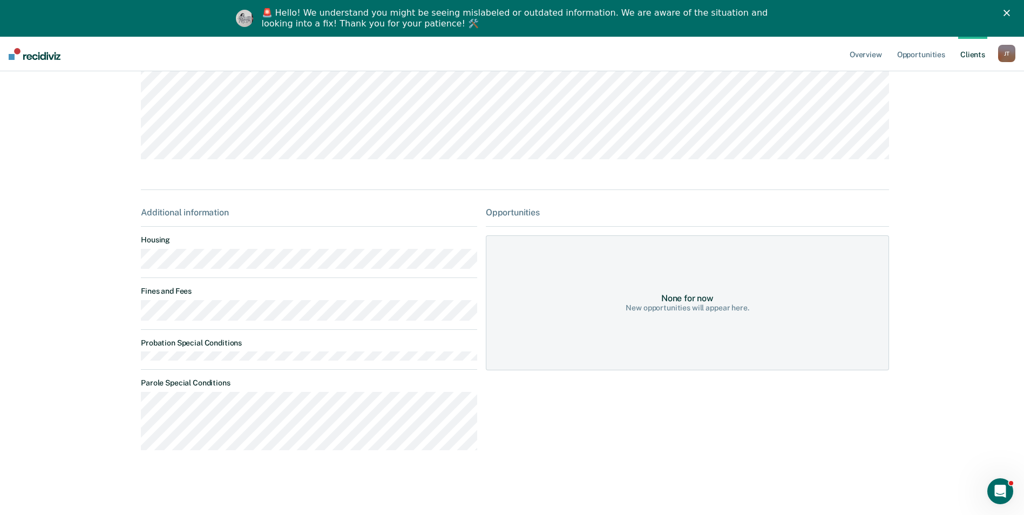
drag, startPoint x: 77, startPoint y: 186, endPoint x: 77, endPoint y: 156, distance: 30.2
click at [77, 156] on div "Overview Opportunities Client s [PERSON_NAME] [PERSON_NAME] Profile How it work…" at bounding box center [512, 217] width 1024 height 596
click at [87, 220] on div "Overview Opportunities Client s [PERSON_NAME] [PERSON_NAME] Profile How it work…" at bounding box center [512, 217] width 1024 height 596
click at [118, 379] on div "Overview Opportunities Client s [PERSON_NAME] [PERSON_NAME] Profile How it work…" at bounding box center [512, 217] width 1024 height 596
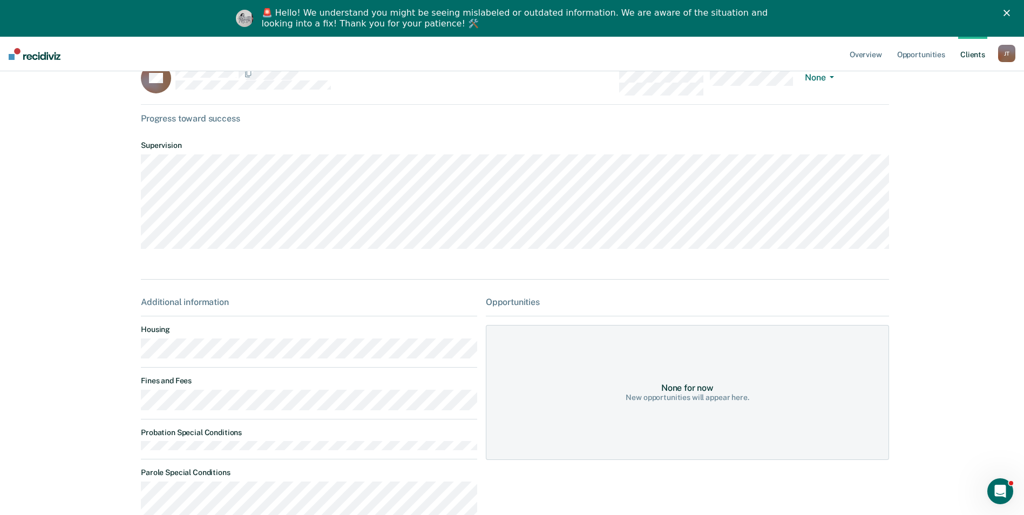
scroll to position [0, 0]
